Goal: Transaction & Acquisition: Book appointment/travel/reservation

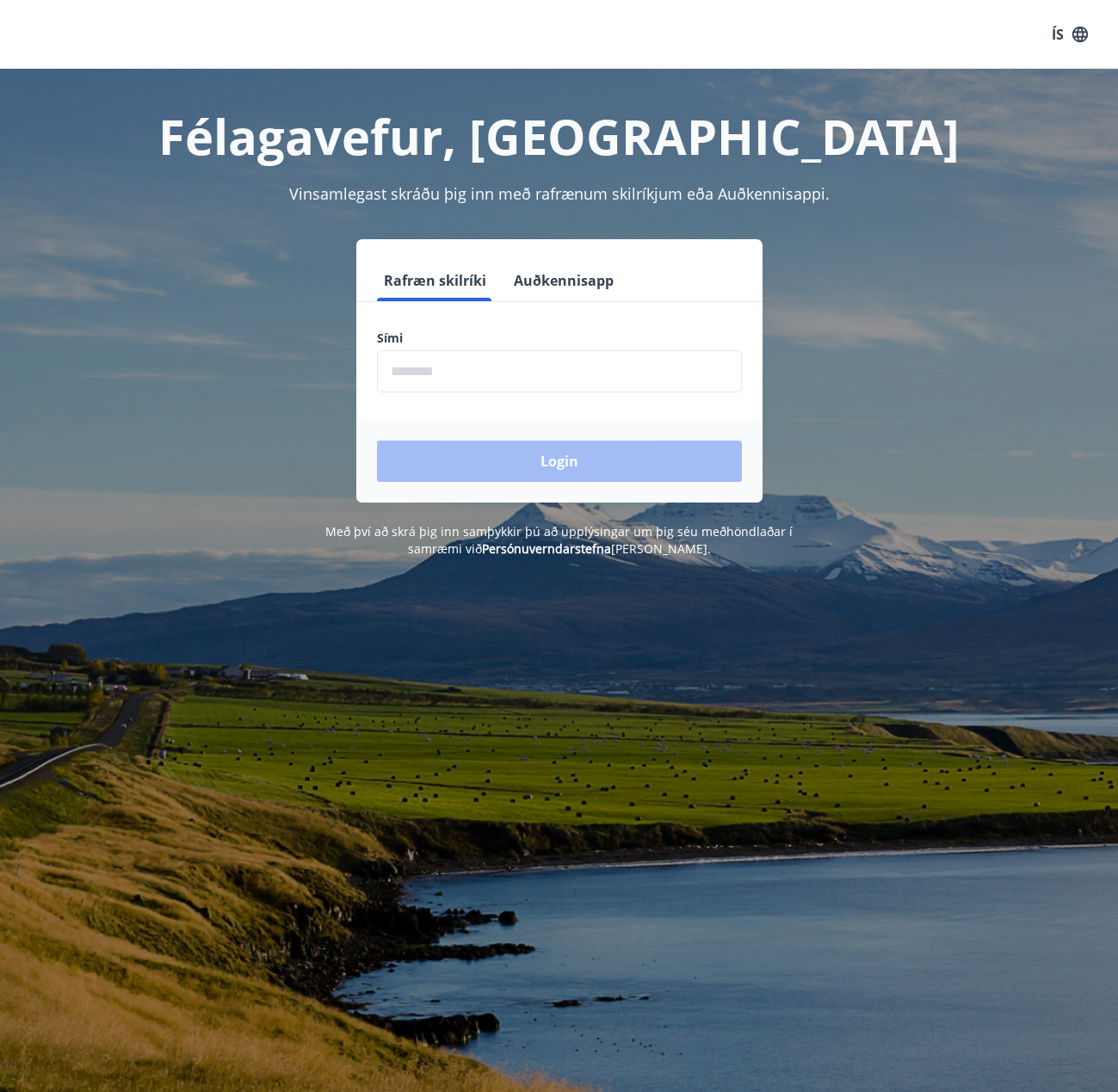
click at [511, 389] on input "phone" at bounding box center [559, 371] width 365 height 42
type input "********"
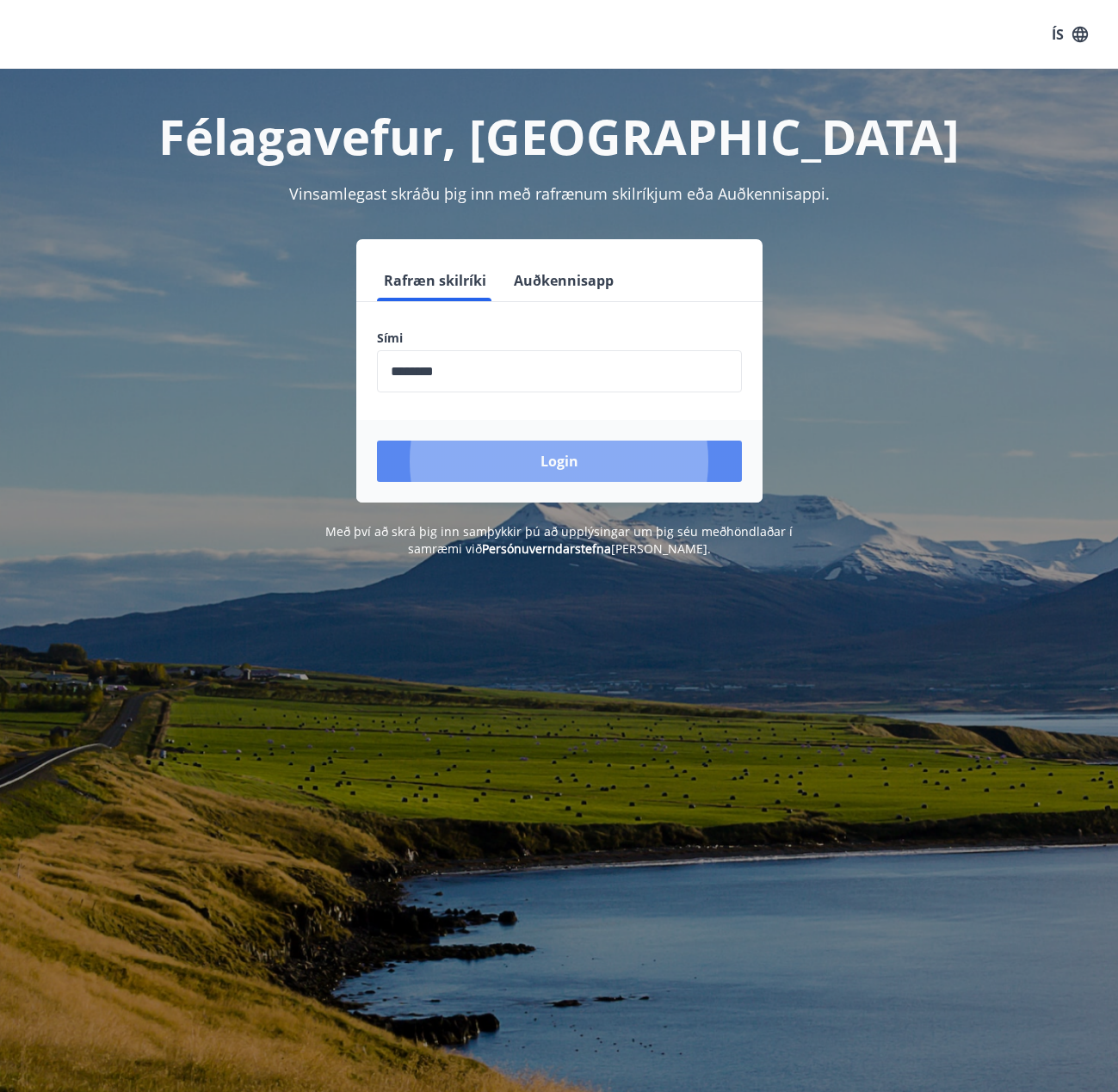
click at [515, 449] on button "Login" at bounding box center [559, 461] width 365 height 41
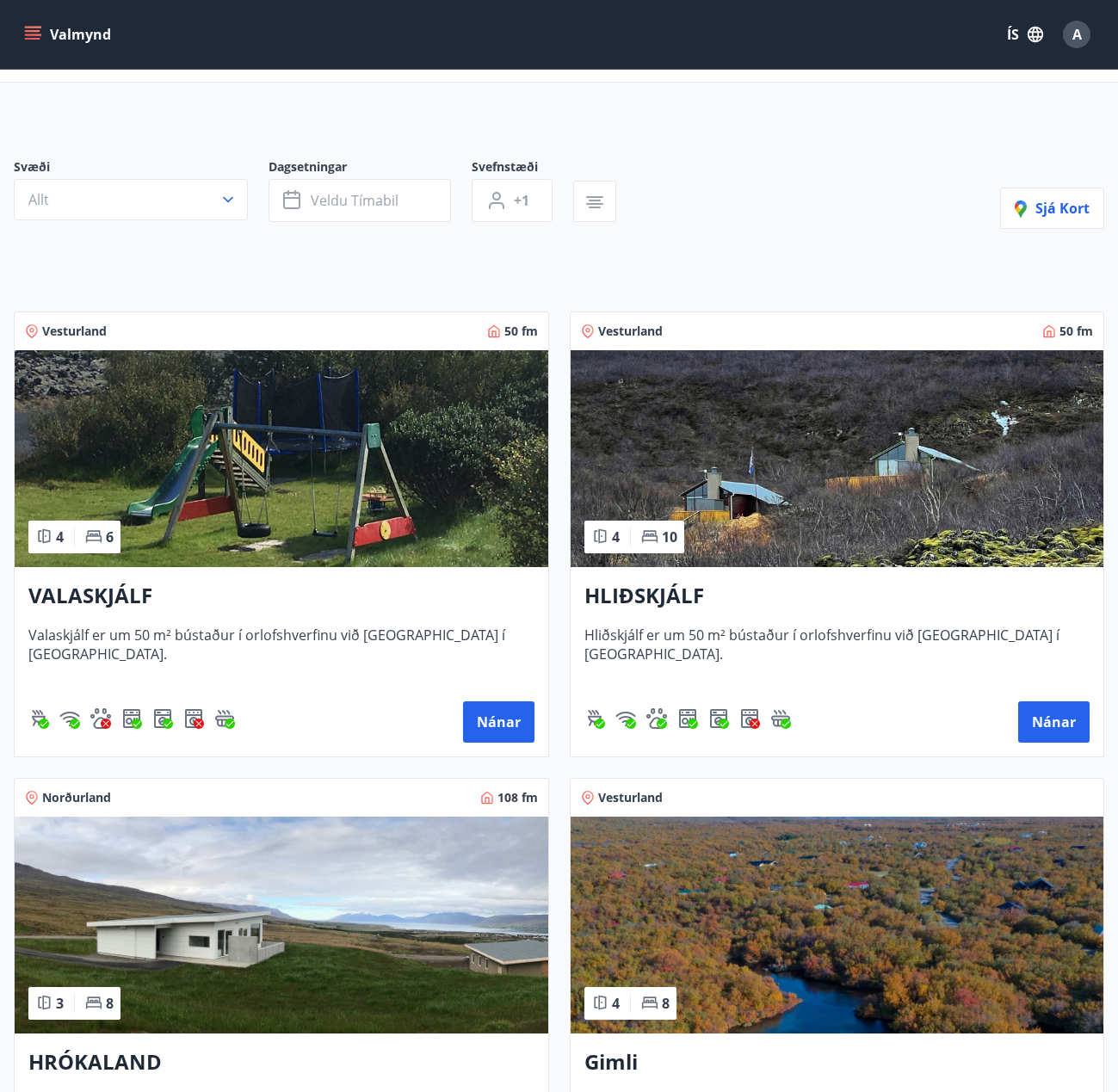
scroll to position [258, 0]
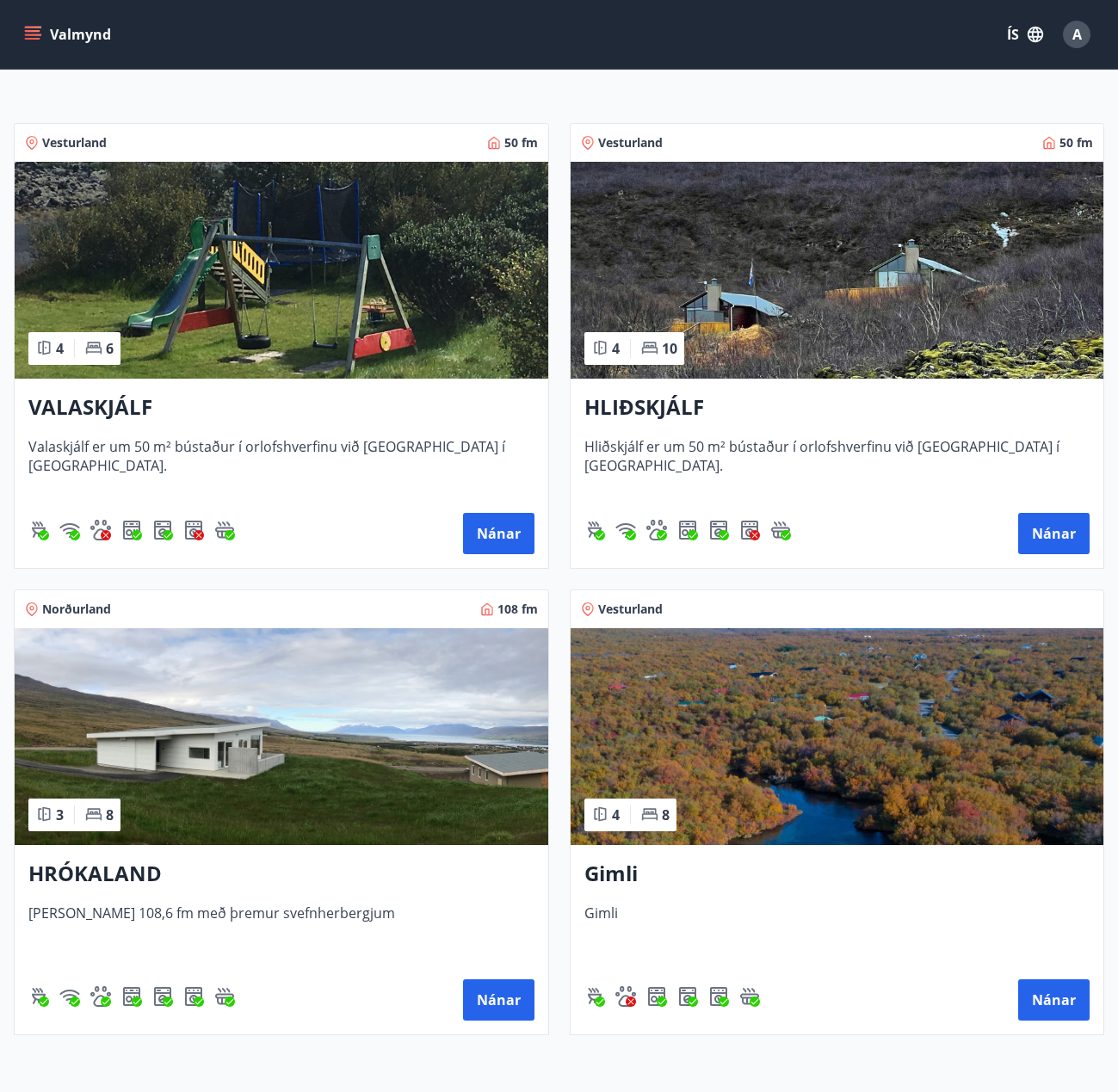
click at [803, 708] on img at bounding box center [837, 736] width 534 height 217
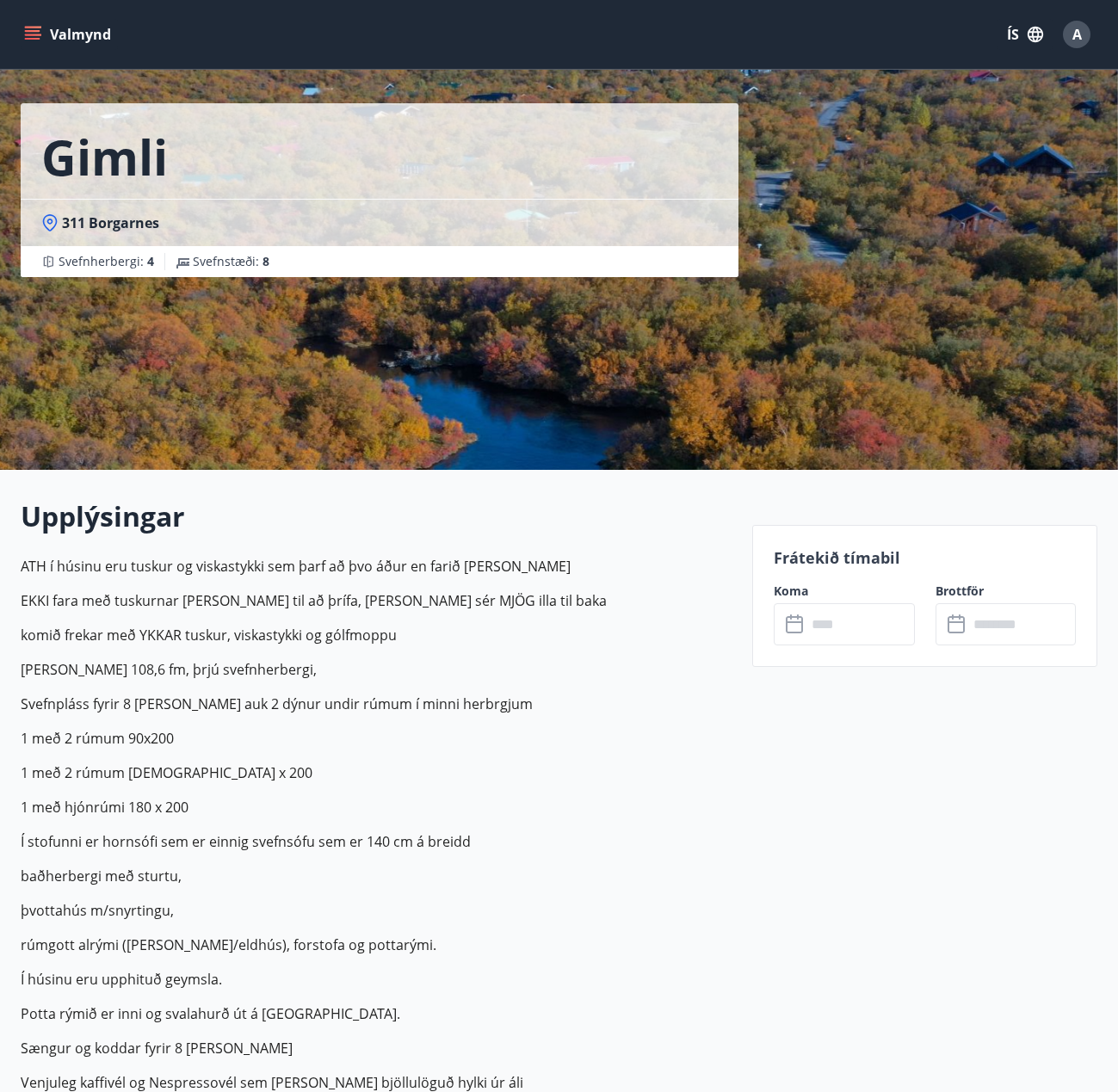
scroll to position [86, 0]
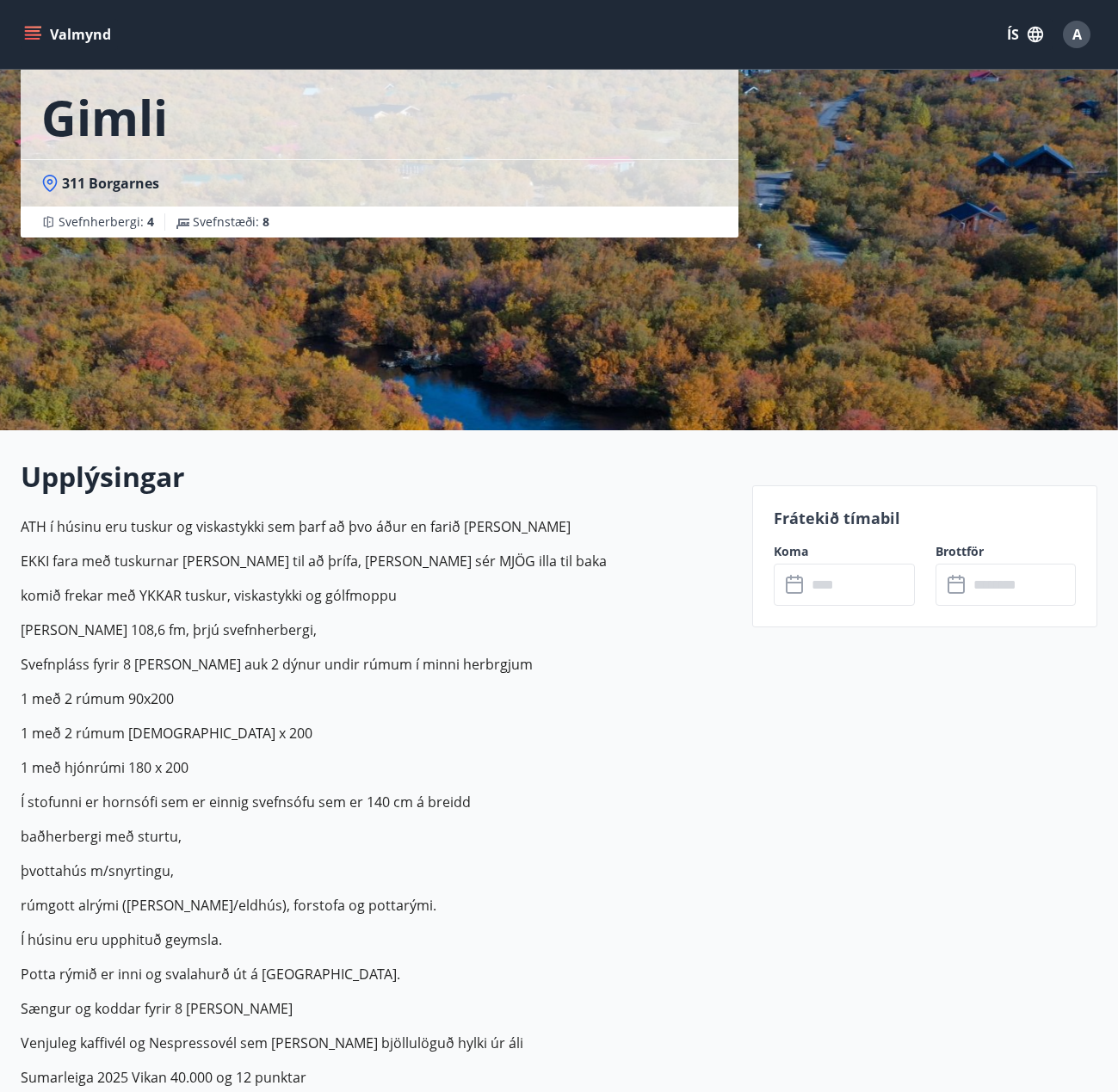
click at [791, 583] on icon at bounding box center [794, 583] width 17 height 2
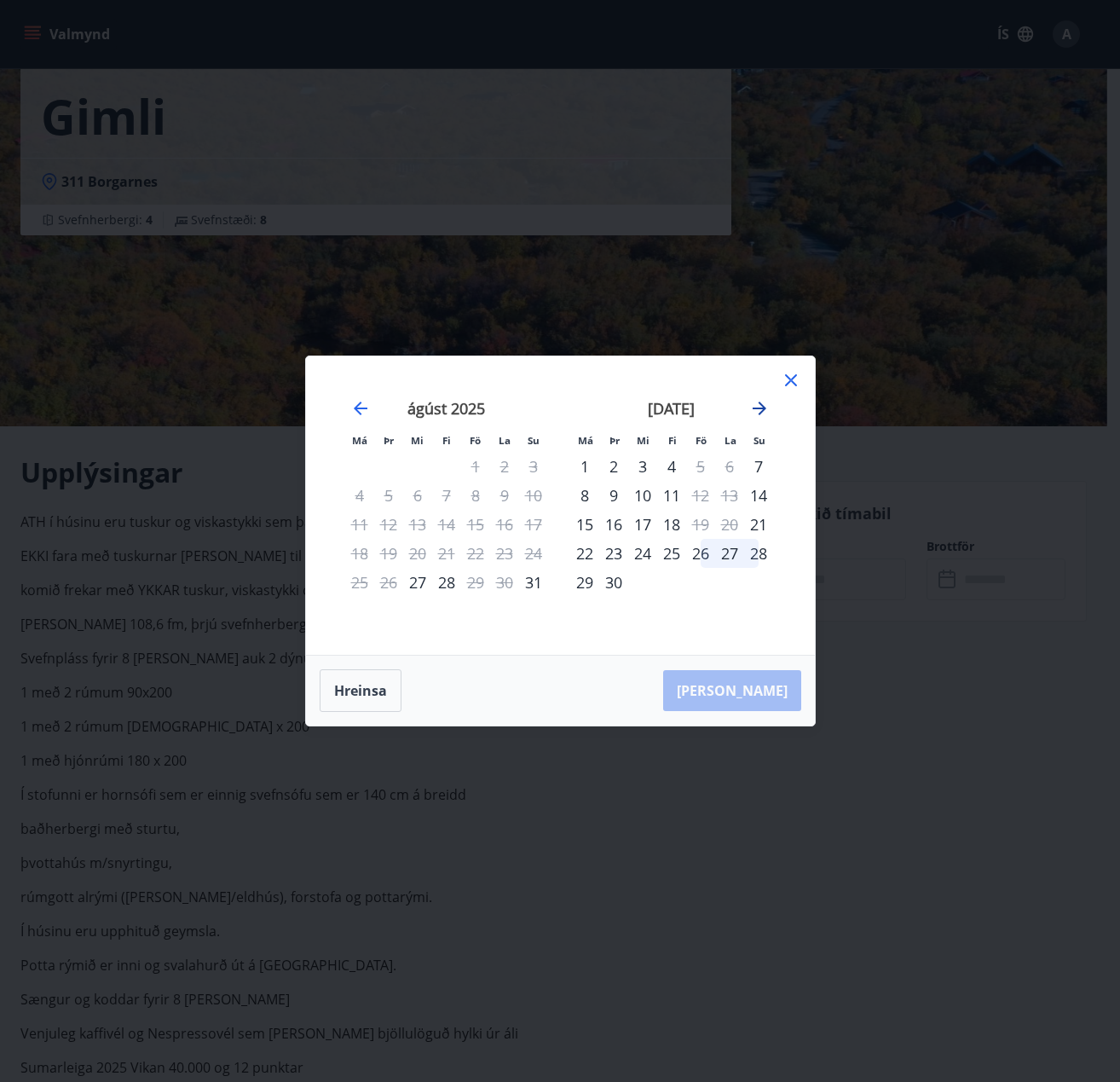
click at [756, 404] on icon "Move forward to switch to the next month." at bounding box center [759, 408] width 21 height 21
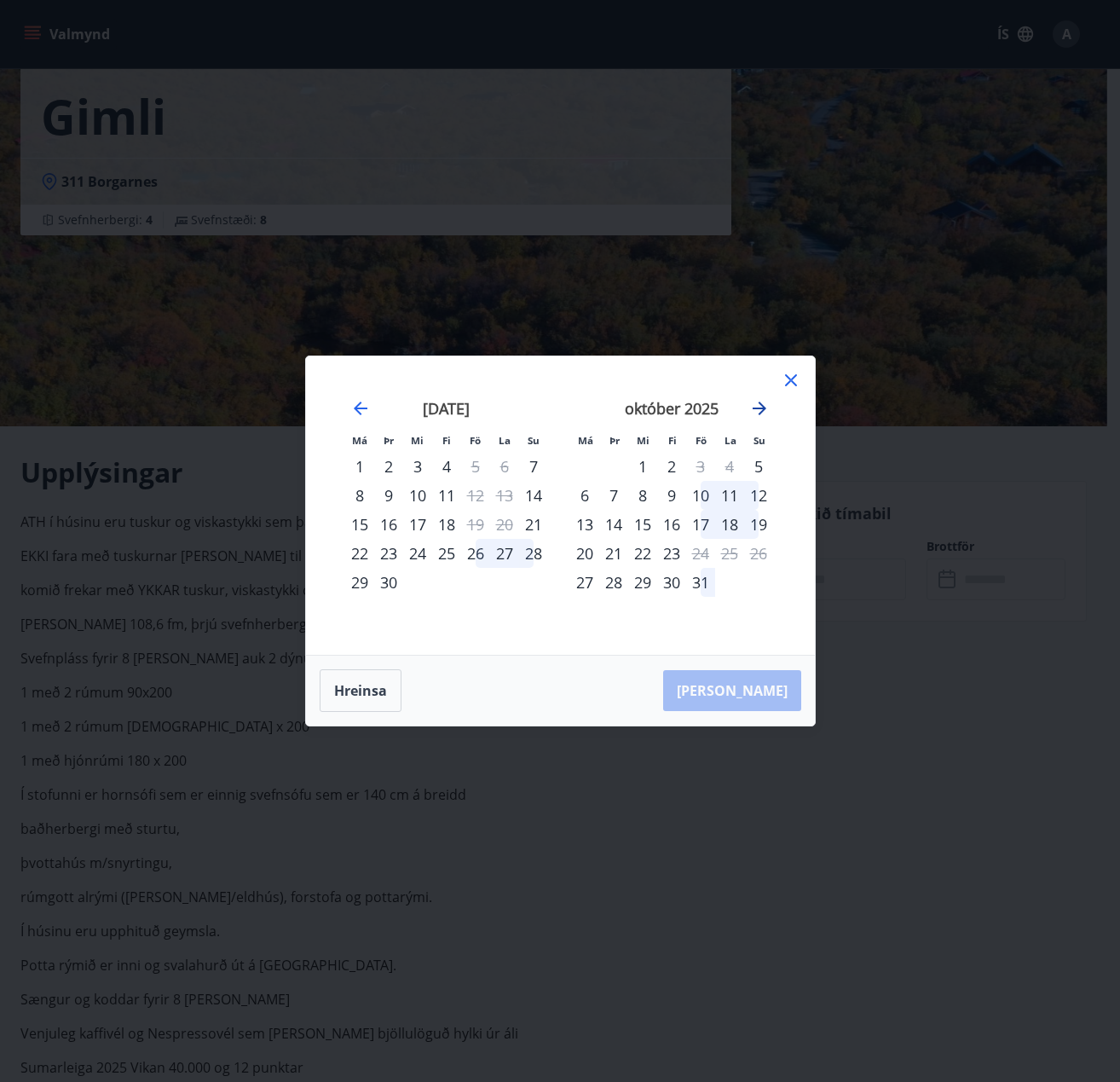
click at [756, 404] on icon "Move forward to switch to the next month." at bounding box center [759, 408] width 21 height 21
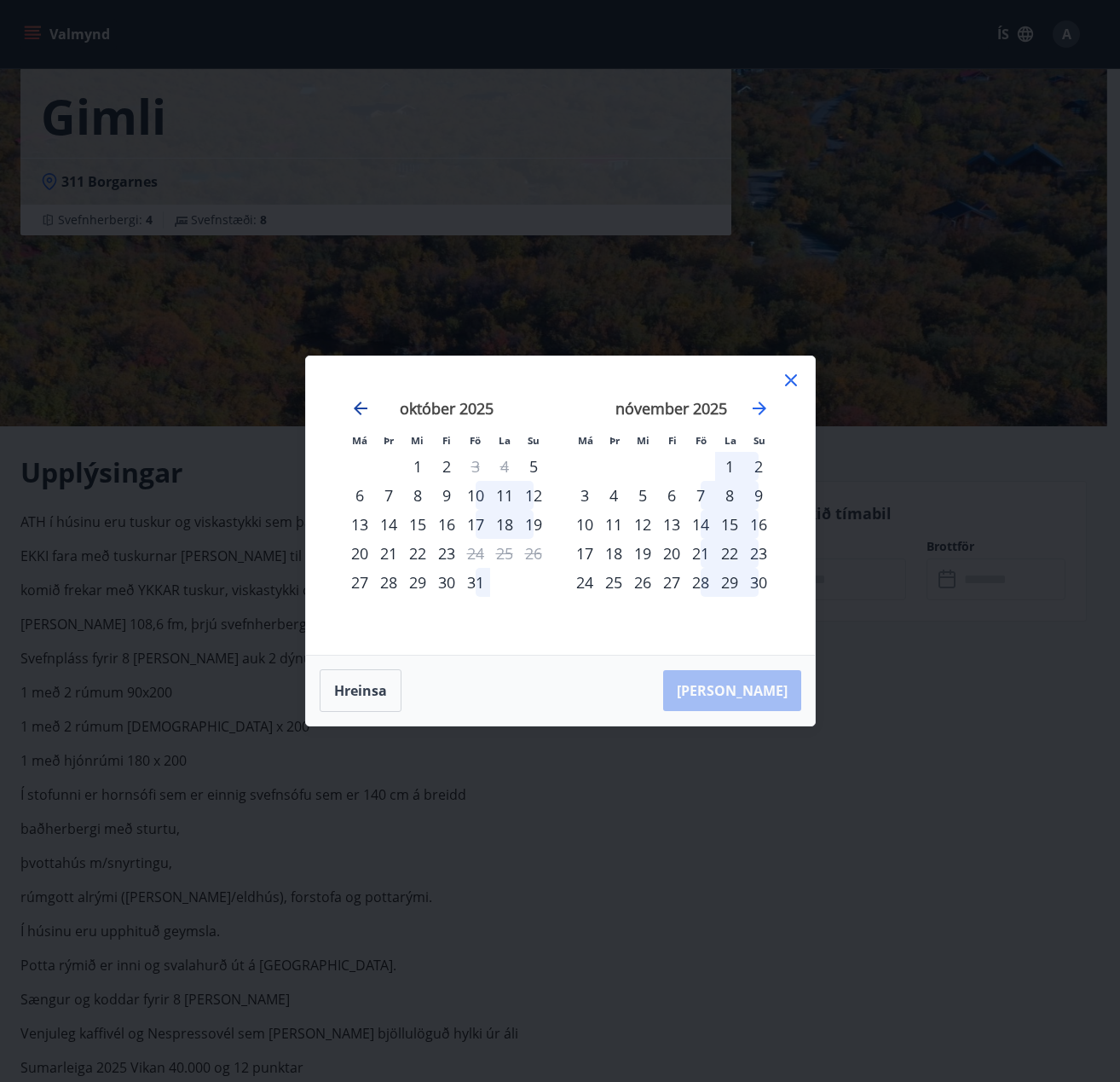
click at [356, 405] on icon "Move backward to switch to the previous month." at bounding box center [361, 408] width 21 height 21
click at [796, 372] on icon at bounding box center [791, 381] width 21 height 21
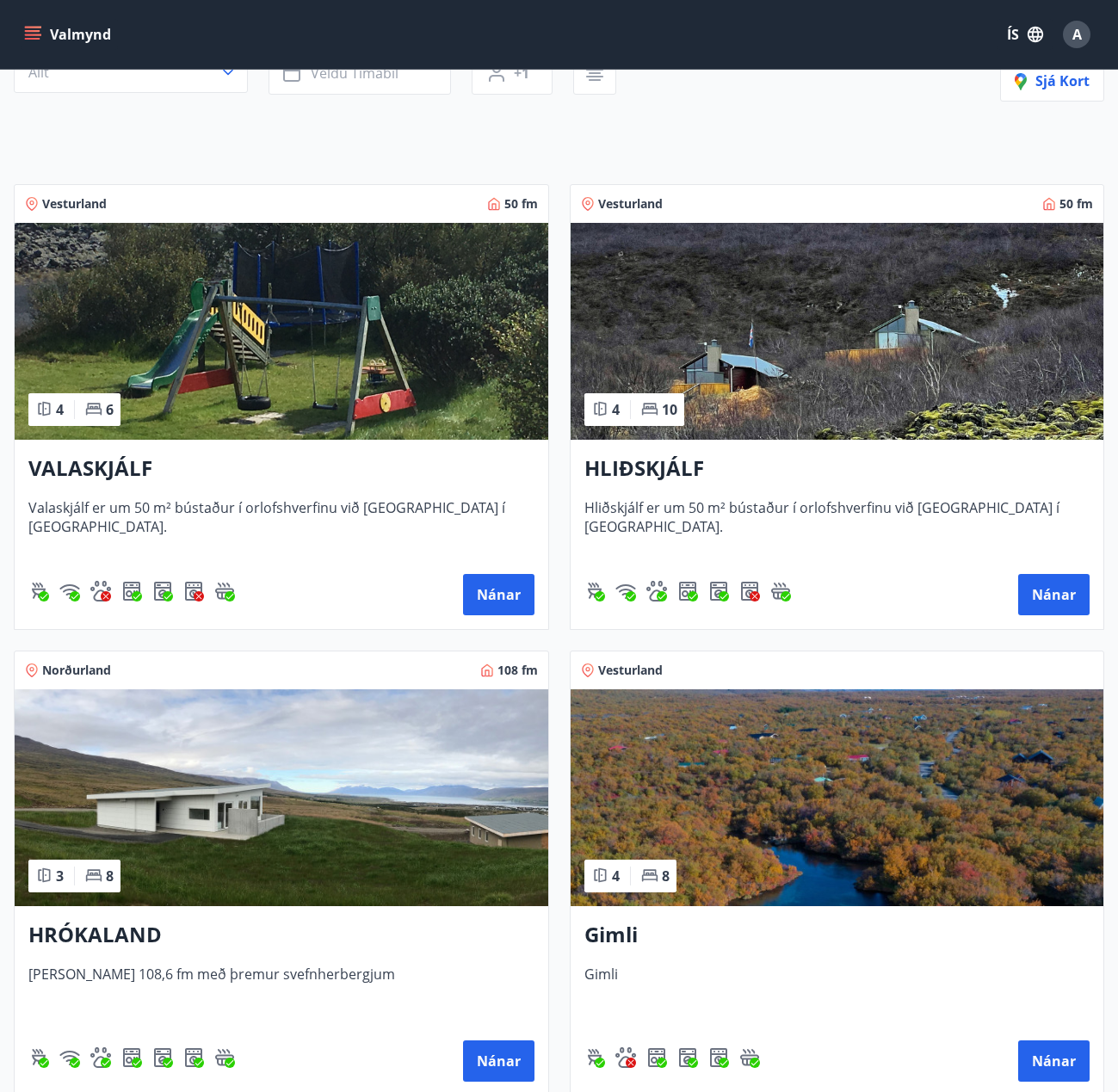
scroll to position [170, 0]
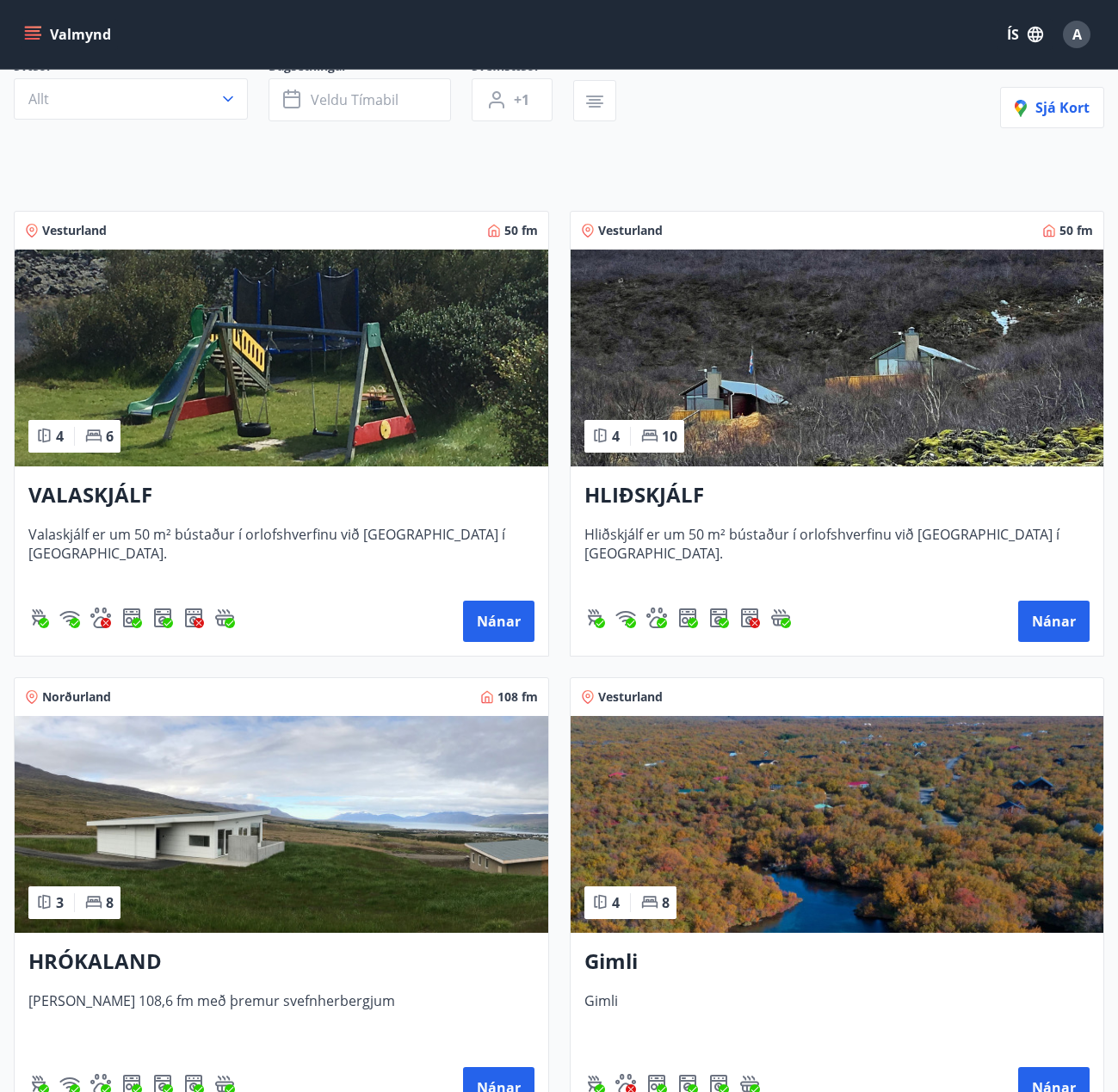
click at [377, 362] on img at bounding box center [281, 357] width 534 height 217
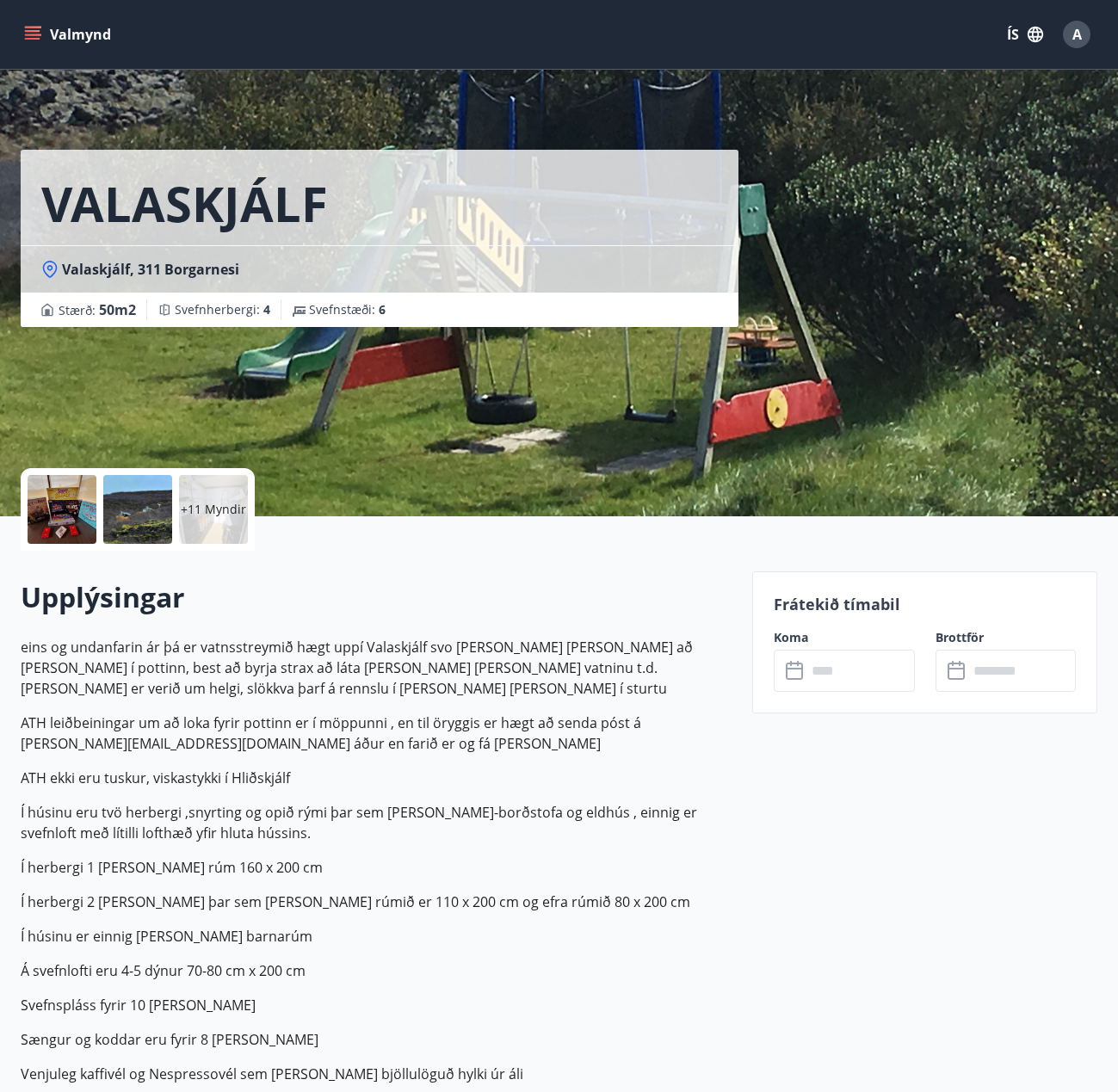
click at [832, 670] on input "text" at bounding box center [861, 671] width 109 height 42
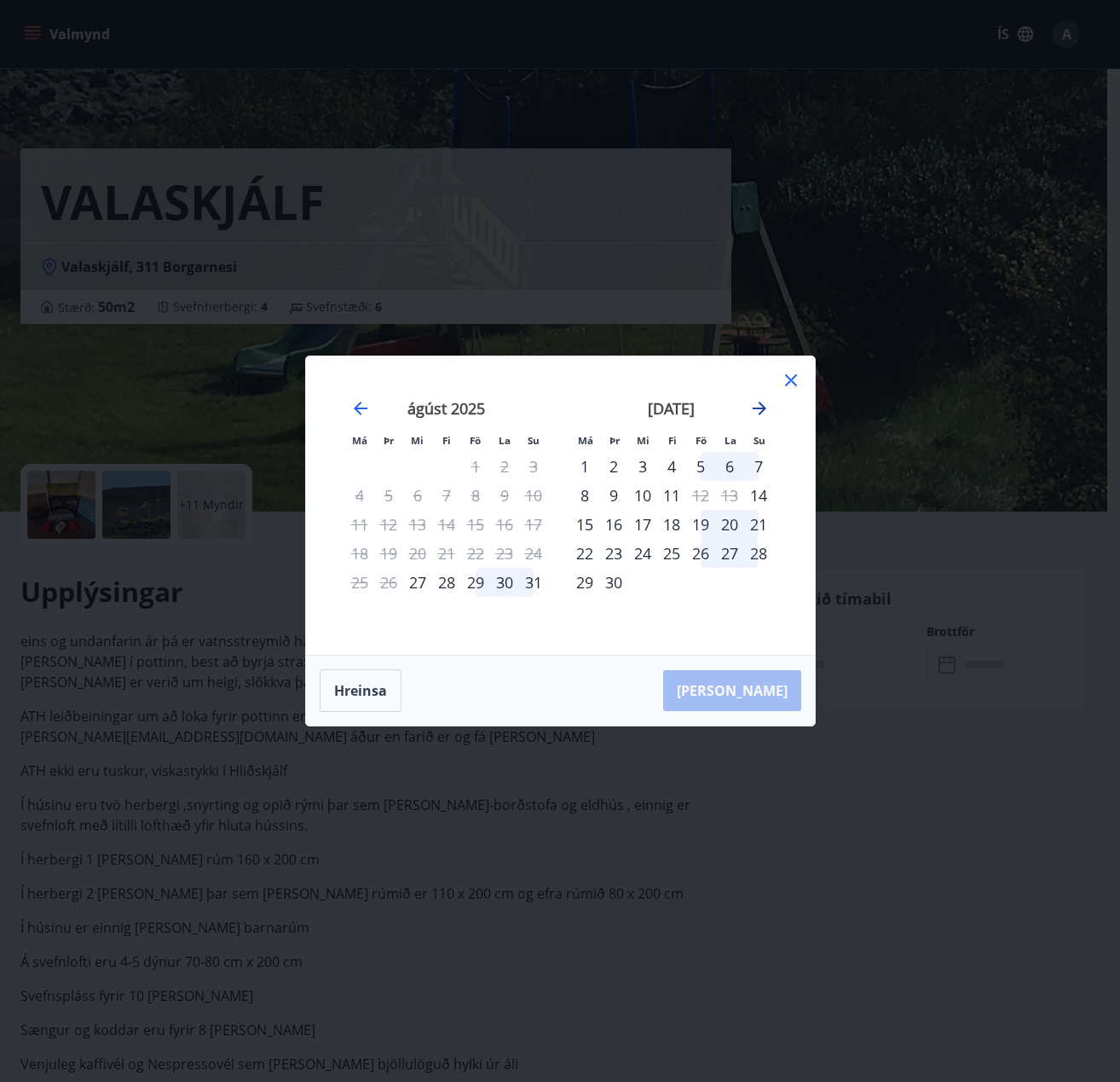
click at [759, 404] on icon "Move forward to switch to the next month." at bounding box center [759, 408] width 14 height 14
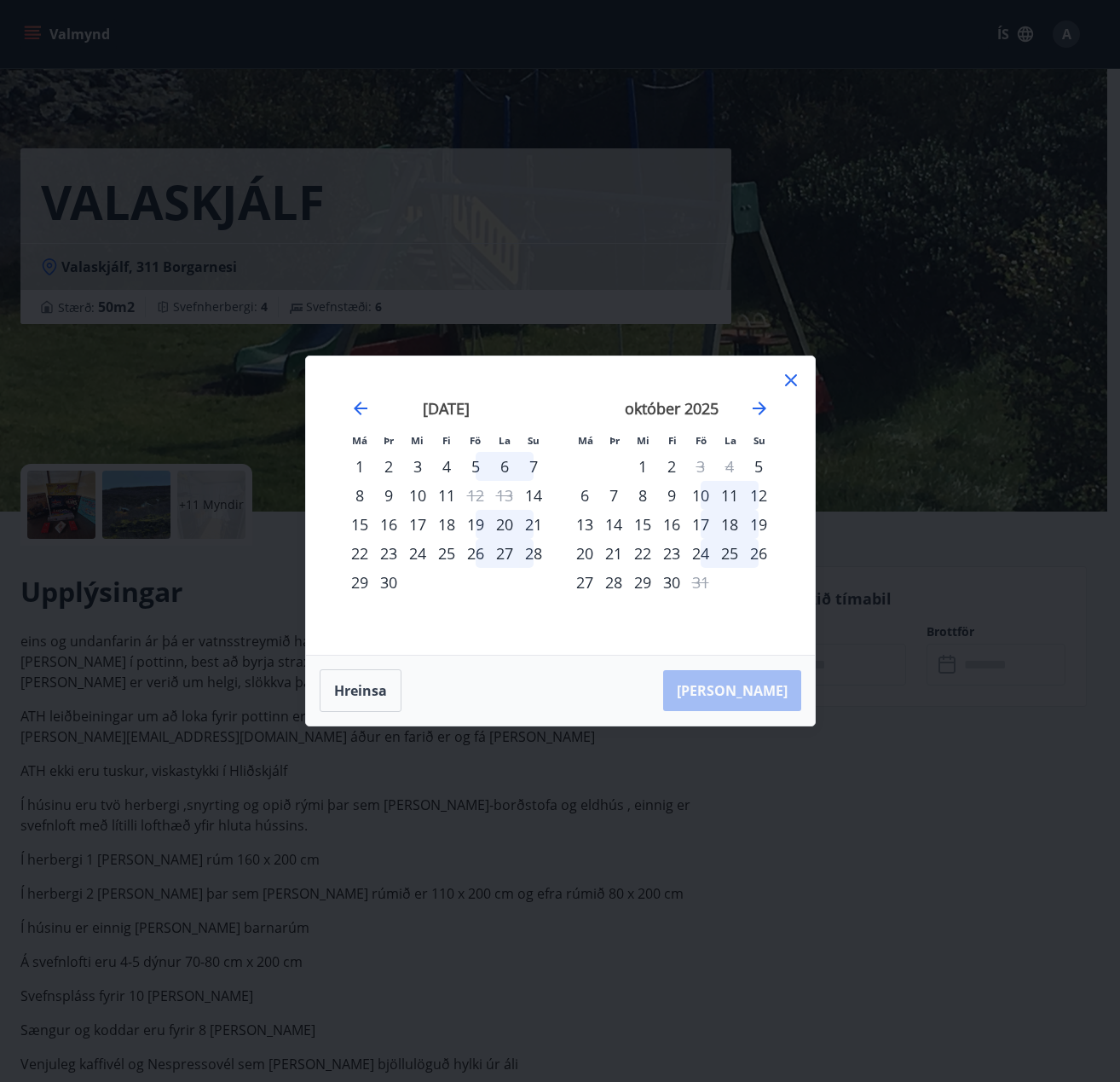
click at [791, 380] on icon at bounding box center [791, 381] width 12 height 12
